Goal: Find specific page/section: Find specific page/section

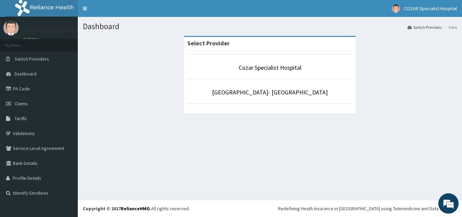
click at [244, 63] on li "Cozar Specialist Hospital" at bounding box center [269, 66] width 165 height 25
click at [211, 63] on li "Cozar Specialist Hospital" at bounding box center [269, 66] width 165 height 25
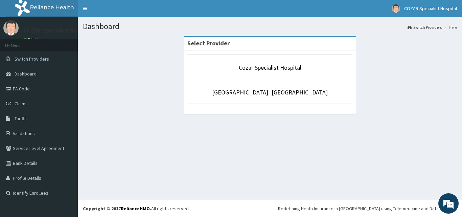
click at [211, 63] on li "Cozar Specialist Hospital" at bounding box center [269, 66] width 165 height 25
drag, startPoint x: 228, startPoint y: 26, endPoint x: 218, endPoint y: 47, distance: 23.5
click at [218, 47] on div "Dashboard Switch Providers Here Select Provider [GEOGRAPHIC_DATA] [GEOGRAPHIC_D…" at bounding box center [270, 108] width 384 height 183
click at [141, 59] on div "Select Provider Cozar Specialist Hospital [GEOGRAPHIC_DATA]- [GEOGRAPHIC_DATA]" at bounding box center [270, 78] width 374 height 85
click at [41, 138] on link "Validations" at bounding box center [39, 133] width 78 height 15
